Goal: Navigation & Orientation: Go to known website

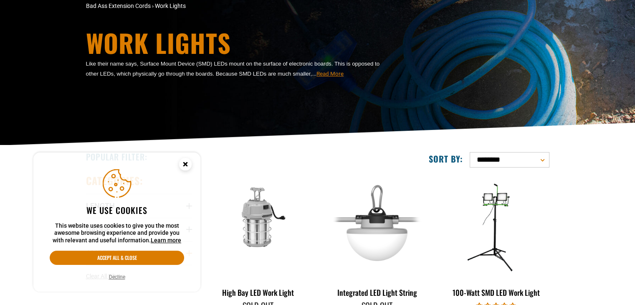
scroll to position [209, 0]
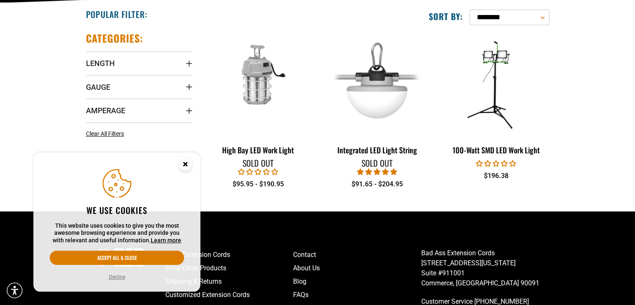
click at [184, 169] on circle "Cookie Consent" at bounding box center [185, 164] width 13 height 13
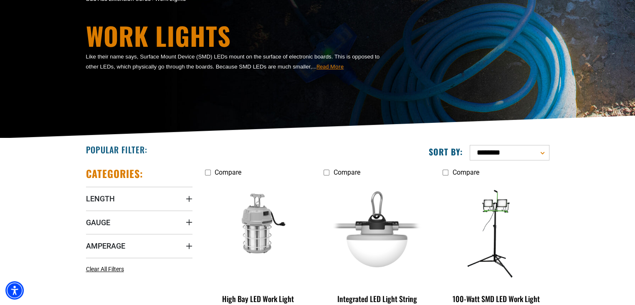
scroll to position [0, 0]
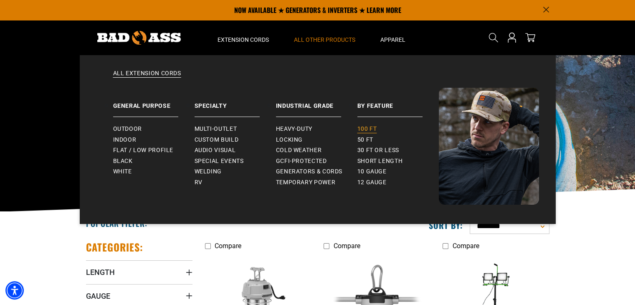
click at [366, 130] on span "100 ft" at bounding box center [368, 129] width 20 height 8
click at [369, 129] on span "100 ft" at bounding box center [368, 129] width 20 height 8
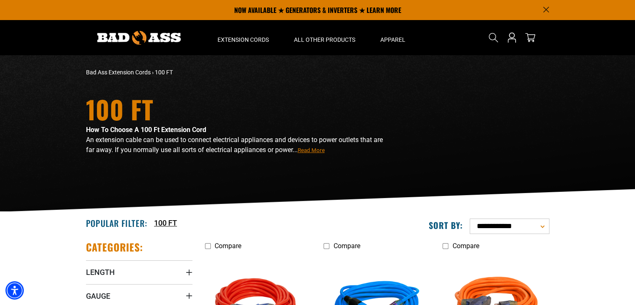
click at [164, 35] on img at bounding box center [139, 38] width 84 height 14
